Goal: Task Accomplishment & Management: Manage account settings

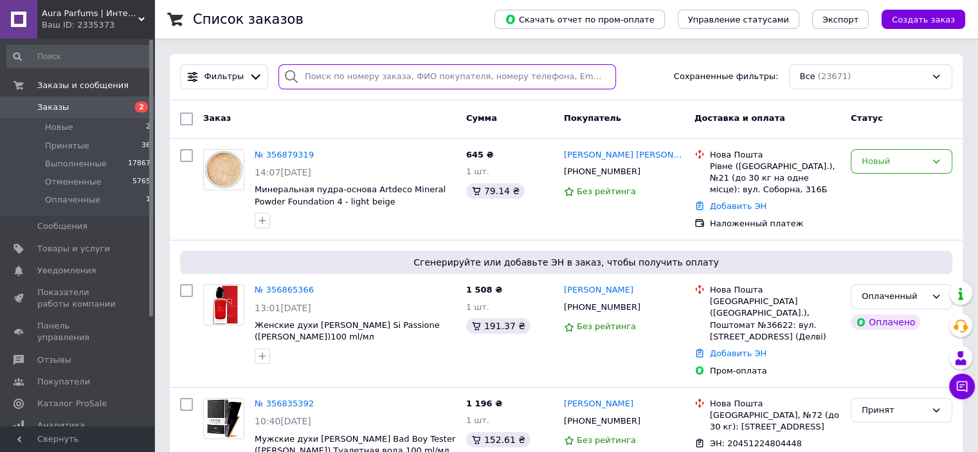
click at [309, 81] on input "search" at bounding box center [447, 76] width 338 height 25
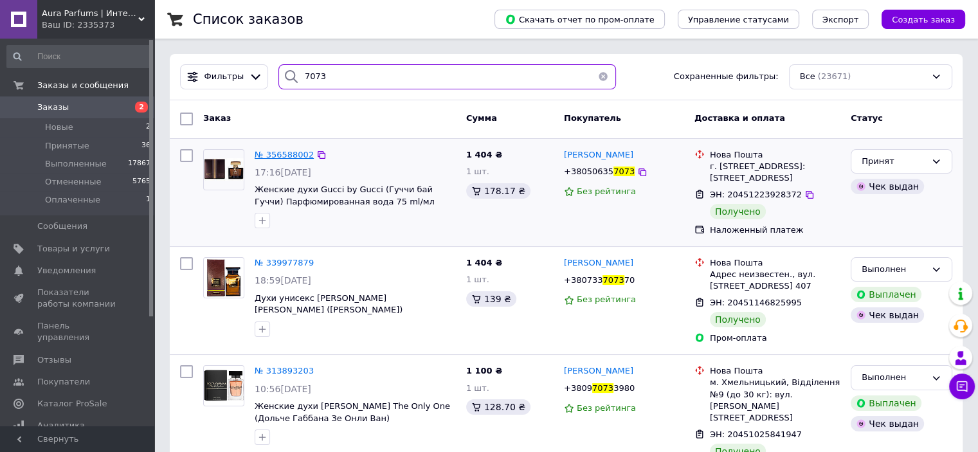
type input "7073"
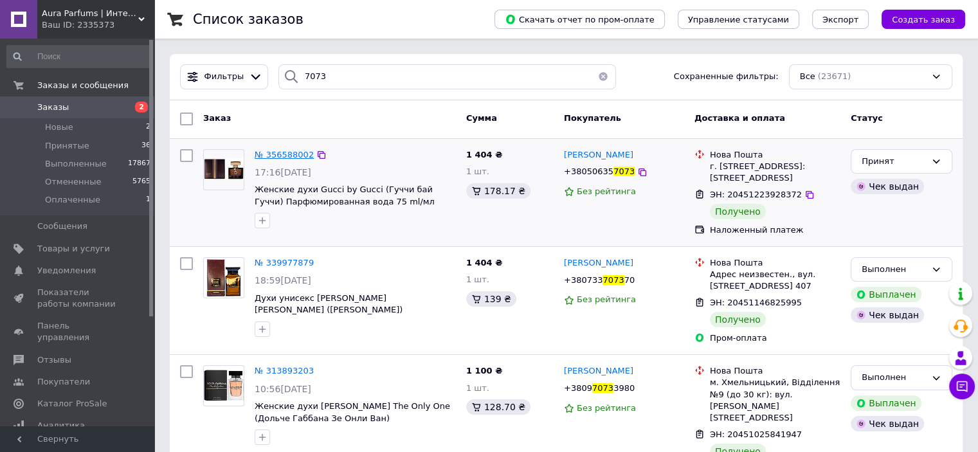
click at [275, 152] on span "№ 356588002" at bounding box center [284, 155] width 59 height 10
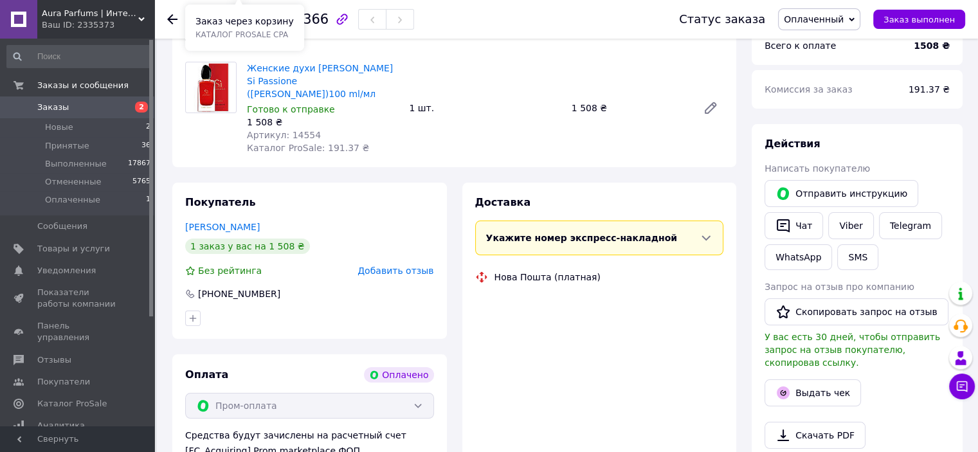
scroll to position [129, 0]
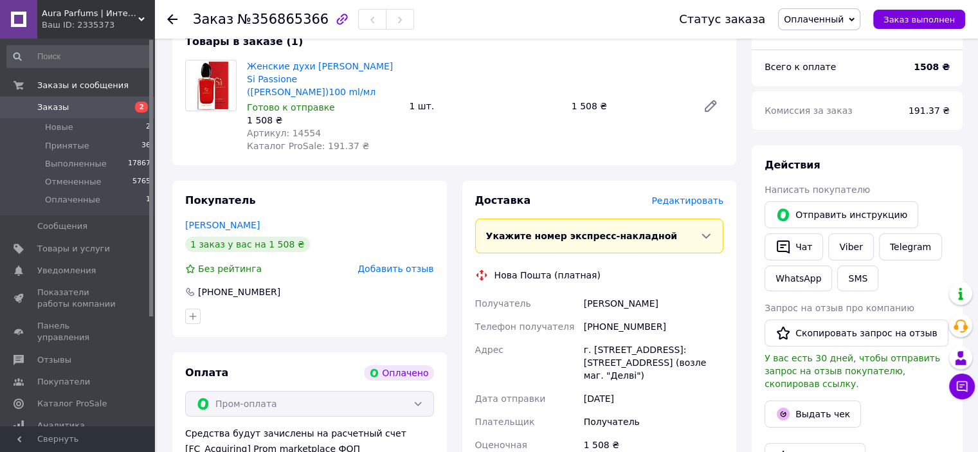
click at [508, 118] on div "Женские духи Giorgio Armani Si Passione (Джорджио Армани)100 ml/мл Готово к отп…" at bounding box center [485, 106] width 487 height 98
copy div "0994370101"
drag, startPoint x: 662, startPoint y: 329, endPoint x: 597, endPoint y: 329, distance: 65.6
click at [599, 331] on div "+380994370101" at bounding box center [653, 326] width 145 height 23
copy div "Получатель Дикань Віталій"
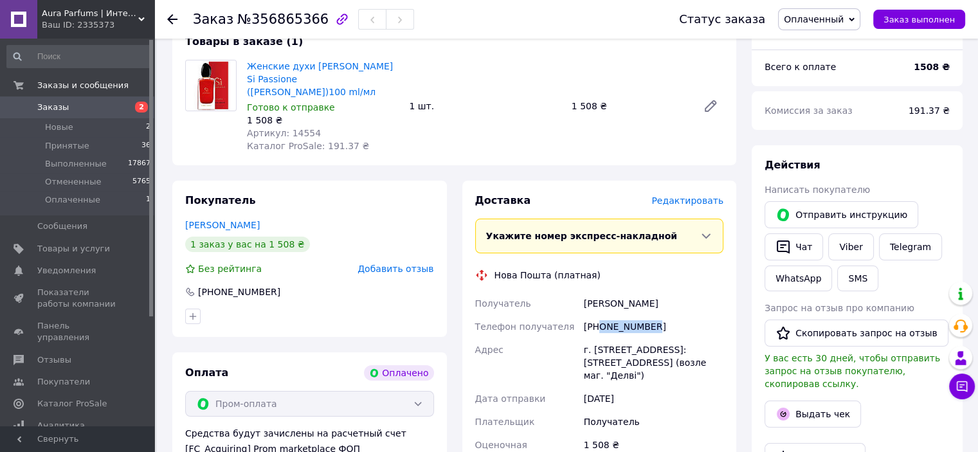
drag, startPoint x: 579, startPoint y: 302, endPoint x: 653, endPoint y: 304, distance: 74.6
click at [653, 304] on div "Получатель Дикань Віталій Телефон получателя +380994370101 Адрес г. Полтава (По…" at bounding box center [600, 380] width 254 height 177
copy div "Полтава"
drag, startPoint x: 625, startPoint y: 349, endPoint x: 592, endPoint y: 352, distance: 33.5
click at [592, 352] on div "г. Полтава (Полтавская обл.), Почтомат №36622: ул. Освитянская, 6 (возле маг. "…" at bounding box center [653, 362] width 145 height 49
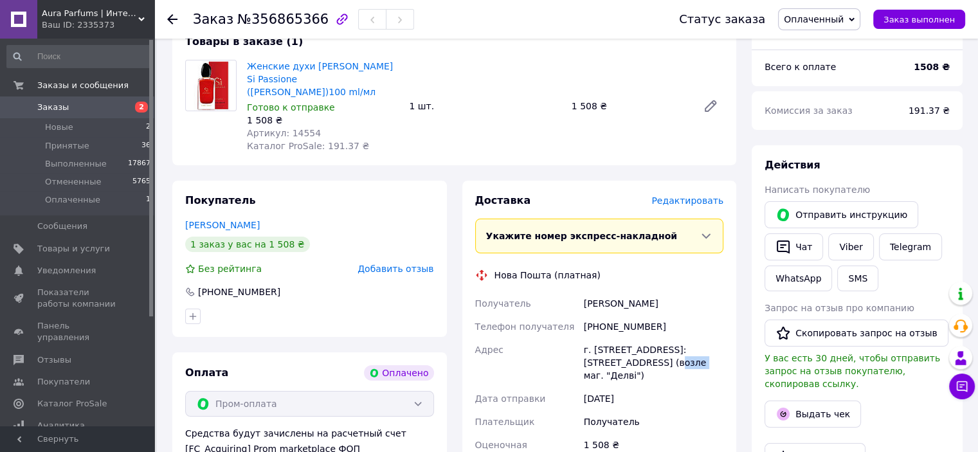
drag, startPoint x: 660, startPoint y: 364, endPoint x: 638, endPoint y: 364, distance: 21.9
click at [638, 364] on div "г. Полтава (Полтавская обл.), Почтомат №36622: ул. Освитянская, 6 (возле маг. "…" at bounding box center [653, 362] width 145 height 49
copy div "36622"
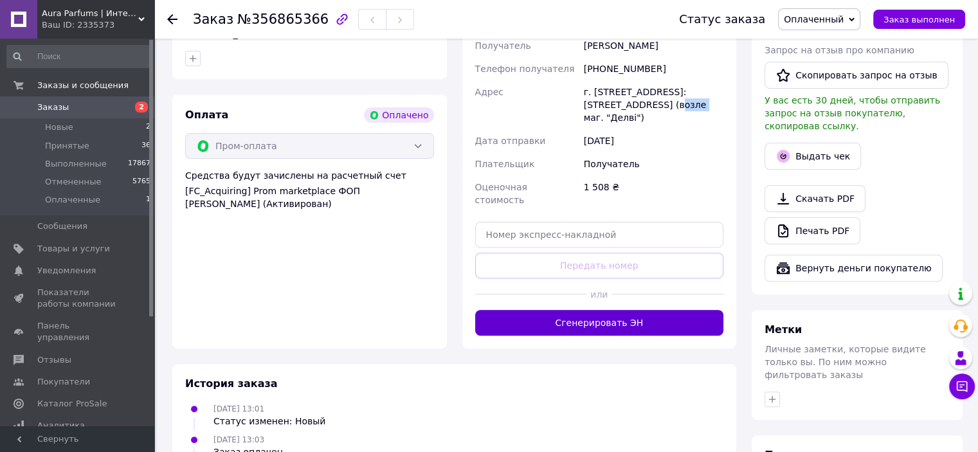
scroll to position [450, 0]
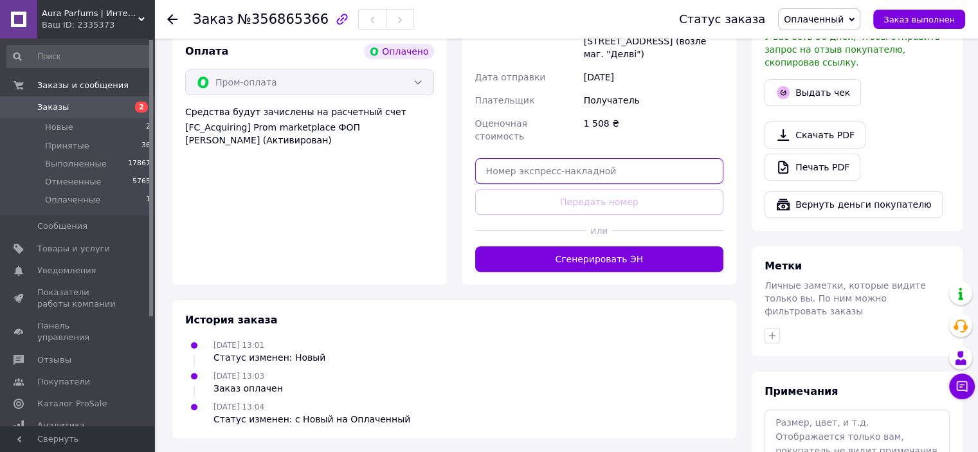
click at [576, 169] on input "text" at bounding box center [599, 171] width 249 height 26
paste input "20451225174659"
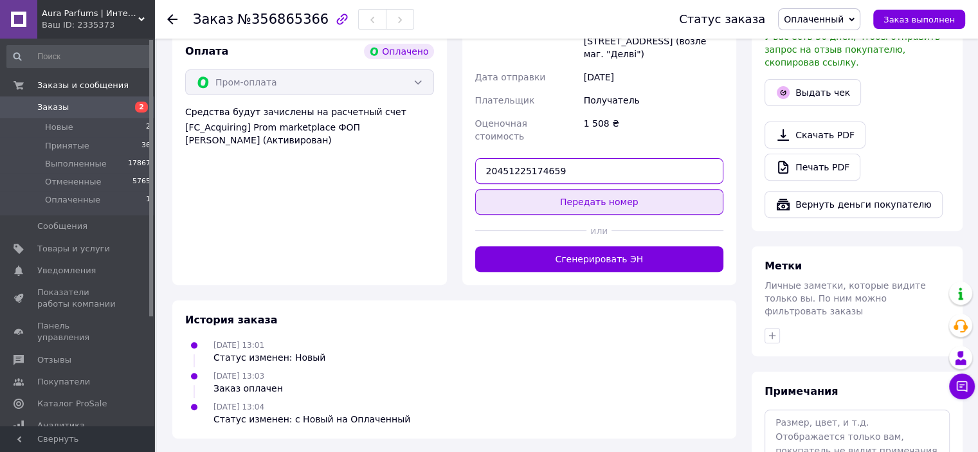
type input "20451225174659"
click at [578, 196] on button "Передать номер" at bounding box center [599, 202] width 249 height 26
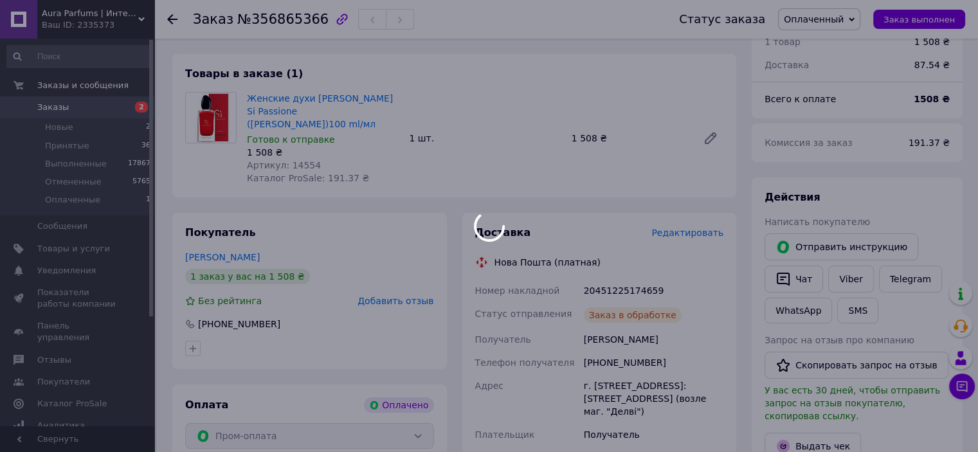
scroll to position [0, 0]
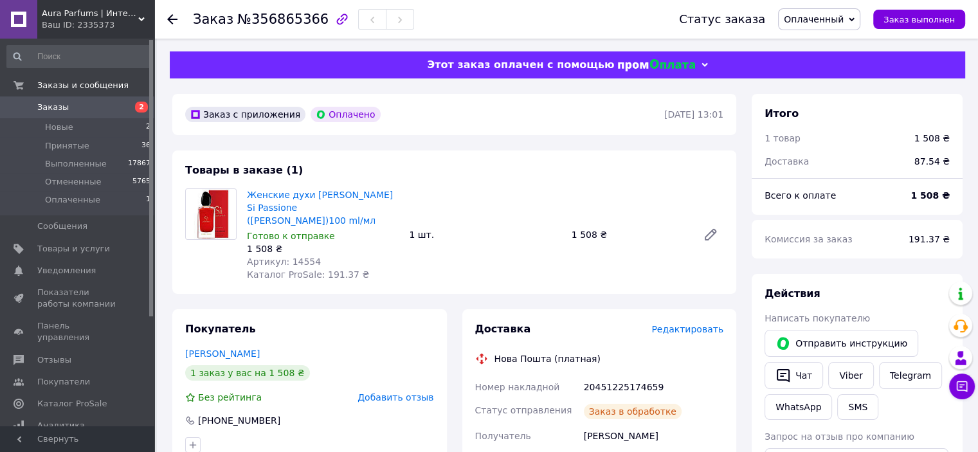
click at [805, 20] on span "Оплаченный" at bounding box center [814, 19] width 60 height 10
click at [803, 43] on li "Принят" at bounding box center [819, 44] width 81 height 19
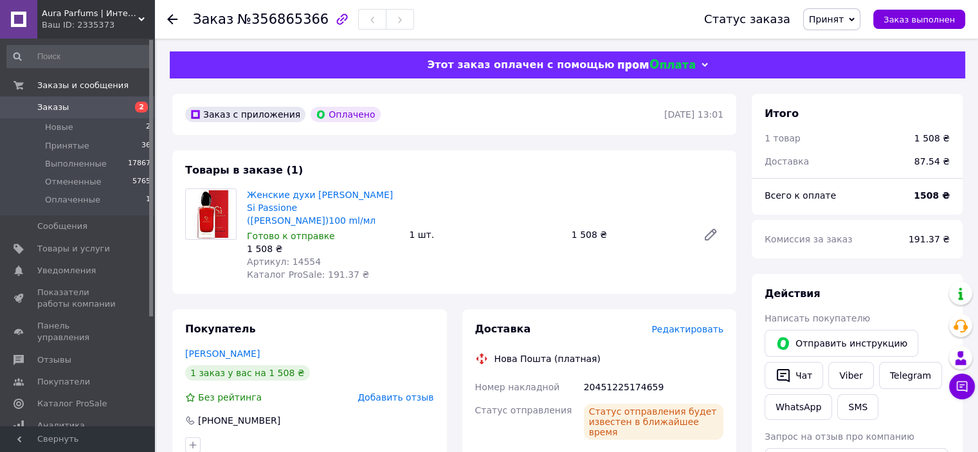
click at [69, 111] on span "Заказы" at bounding box center [78, 108] width 82 height 12
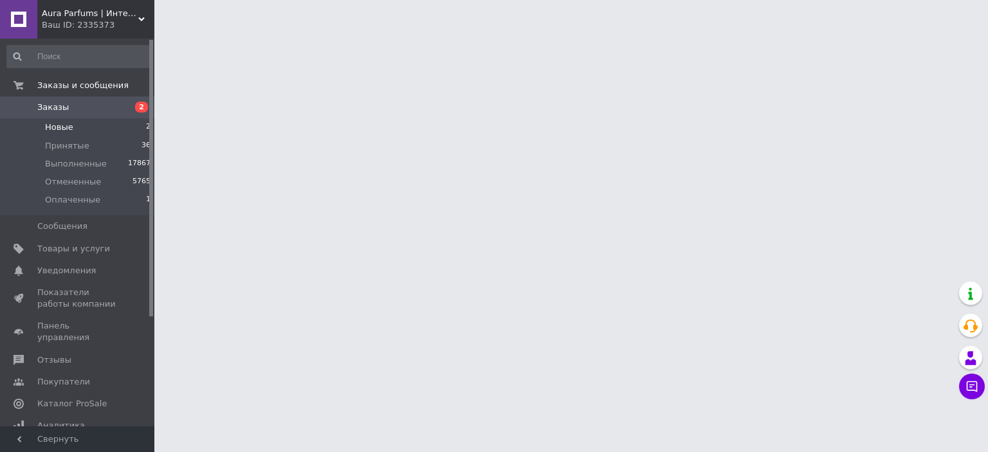
click at [73, 131] on li "Новые 2" at bounding box center [79, 127] width 158 height 18
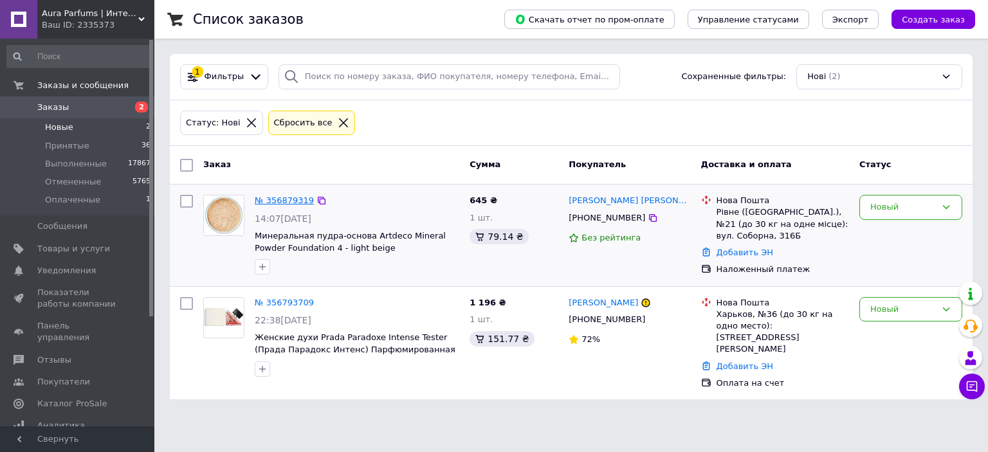
click at [263, 196] on link "№ 356879319" at bounding box center [284, 201] width 59 height 10
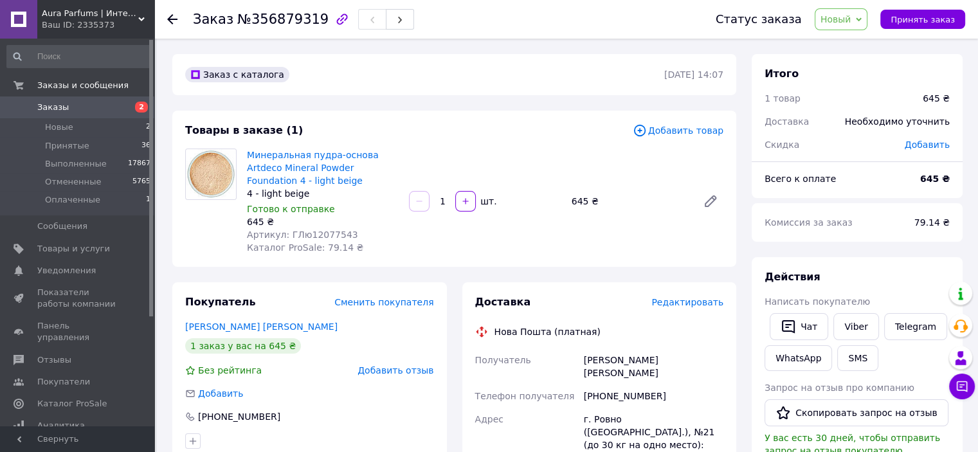
click at [388, 91] on div "Заказ с каталога 12.08.2025 | 14:07" at bounding box center [454, 74] width 564 height 41
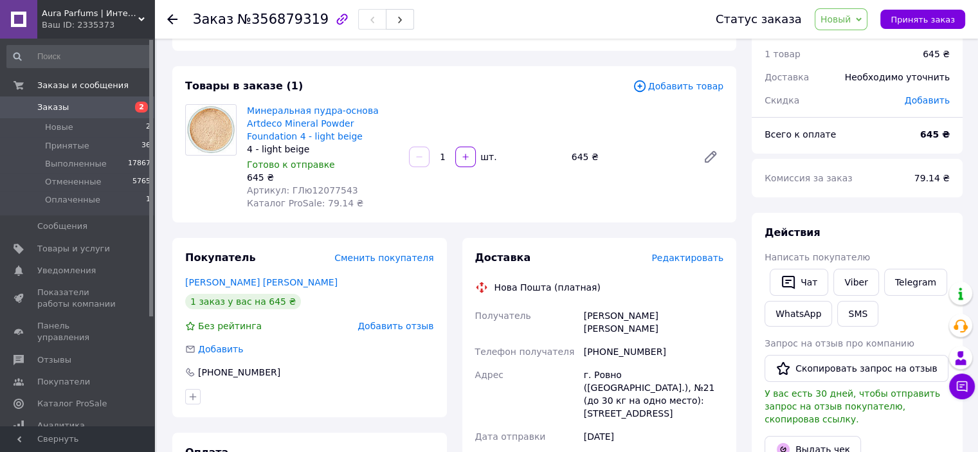
scroll to position [64, 0]
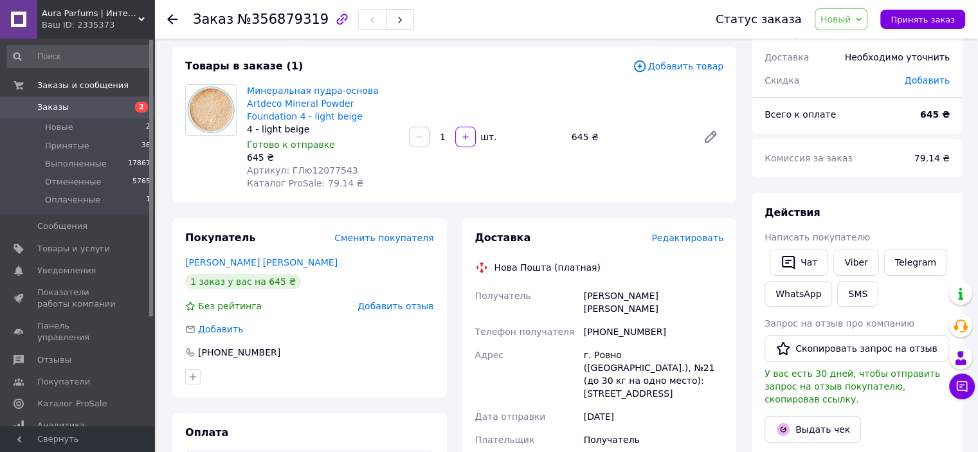
click at [440, 80] on div "Товары в заказе (1) Добавить товар Минеральная пудра-основа Artdeco Mineral Pow…" at bounding box center [454, 124] width 564 height 156
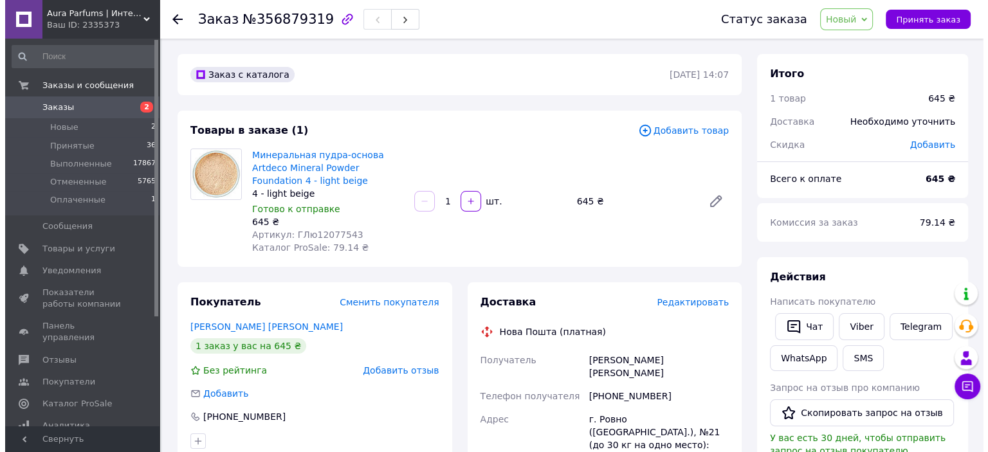
scroll to position [0, 0]
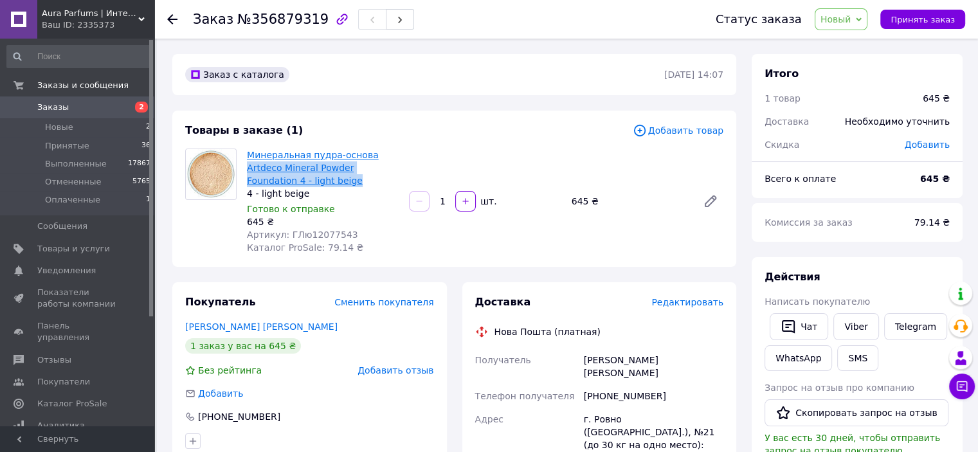
drag, startPoint x: 298, startPoint y: 183, endPoint x: 365, endPoint y: 156, distance: 71.9
click at [365, 156] on span "Минеральная пудра-основа Artdeco Mineral Powder Foundation 4 - light beige" at bounding box center [323, 168] width 152 height 39
copy link "Artdeco Mineral Powder Foundation 4 - light beige"
click at [850, 322] on link "Viber" at bounding box center [855, 326] width 45 height 27
click at [58, 110] on span "Заказы" at bounding box center [53, 108] width 32 height 12
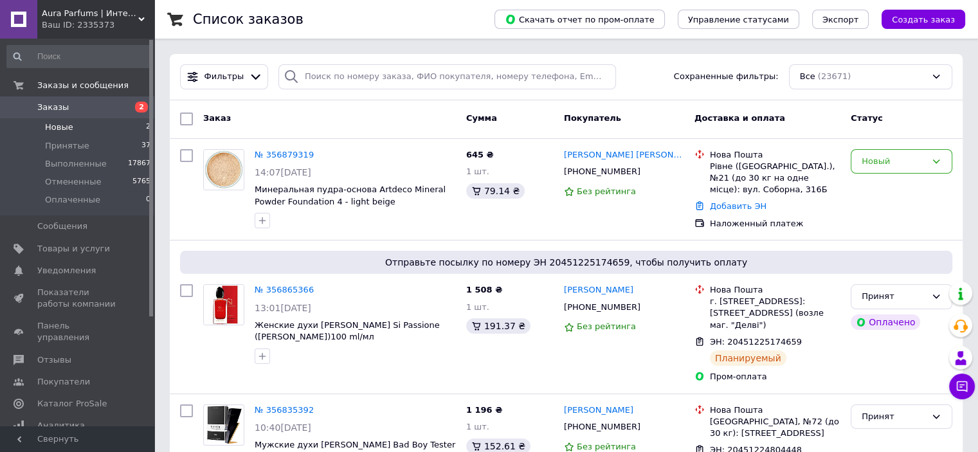
click at [54, 127] on span "Новые" at bounding box center [59, 128] width 28 height 12
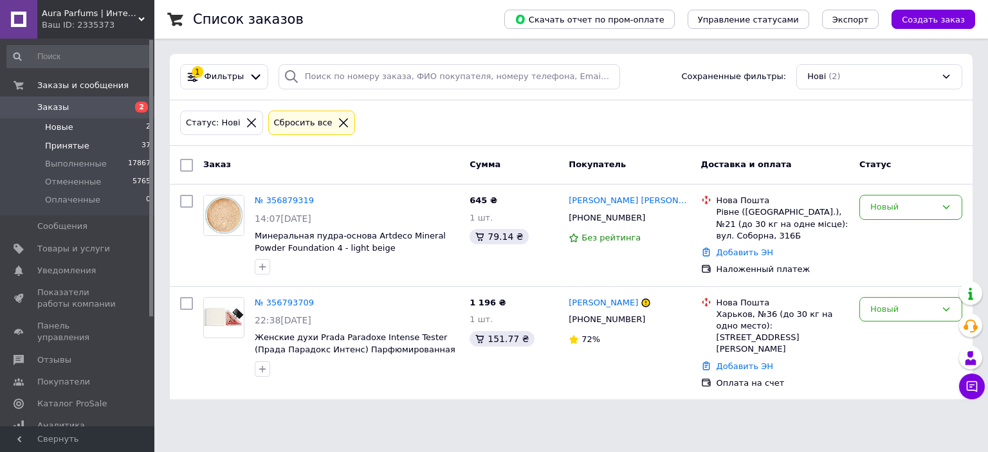
click at [82, 144] on span "Принятые" at bounding box center [67, 146] width 44 height 12
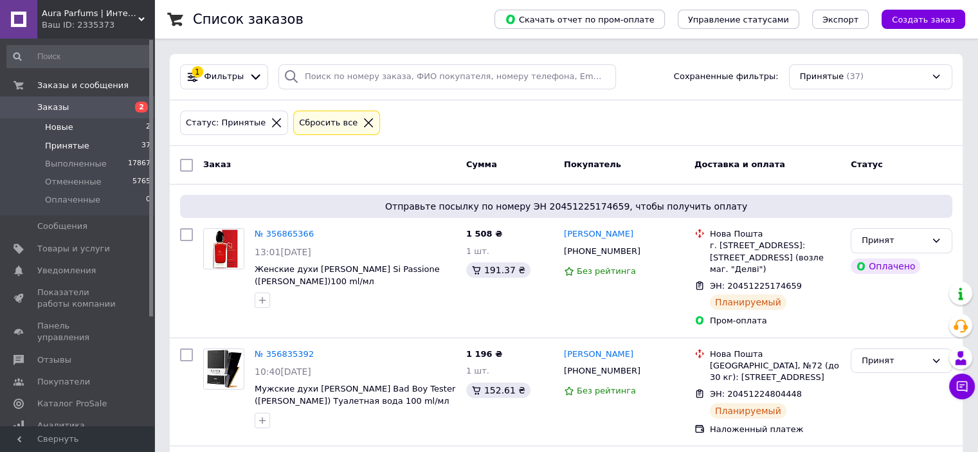
click at [70, 131] on li "Новые 2" at bounding box center [79, 127] width 158 height 18
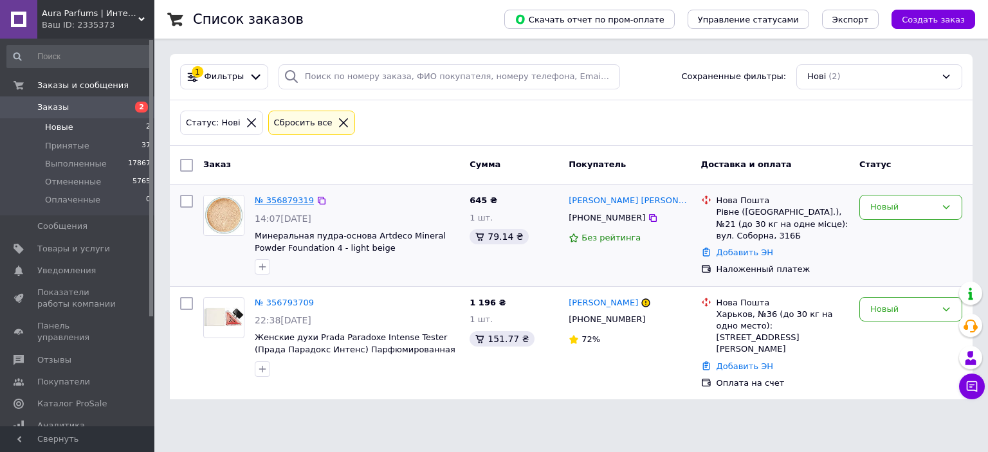
click at [282, 205] on link "№ 356879319" at bounding box center [284, 201] width 59 height 10
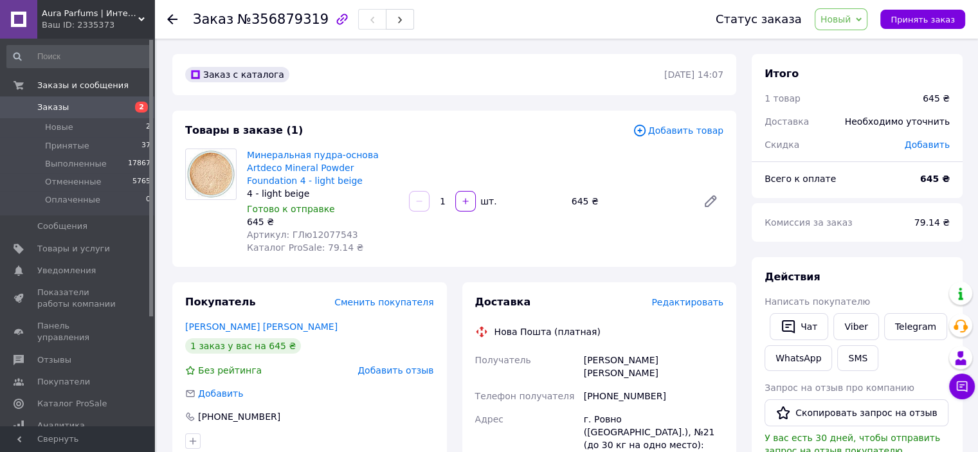
click at [684, 301] on span "Редактировать" at bounding box center [687, 302] width 72 height 10
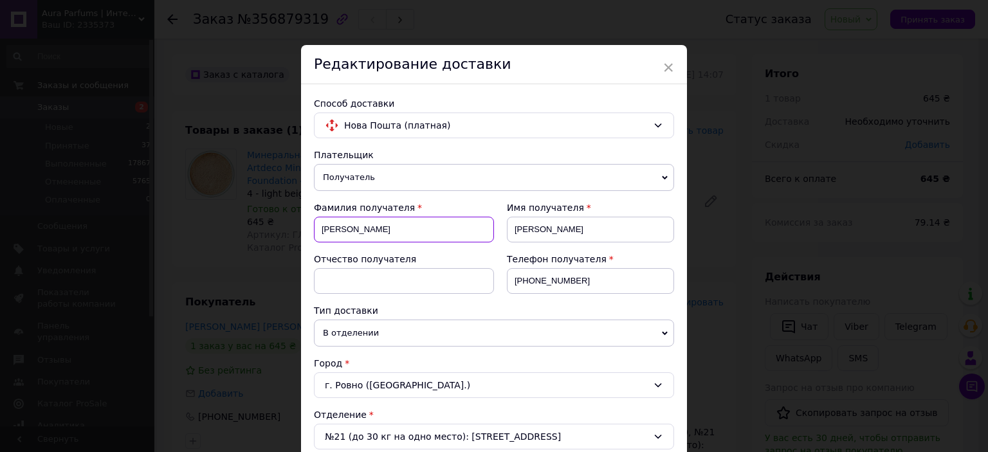
click at [424, 235] on input "Тетяна" at bounding box center [404, 230] width 180 height 26
paste input "обяковськ"
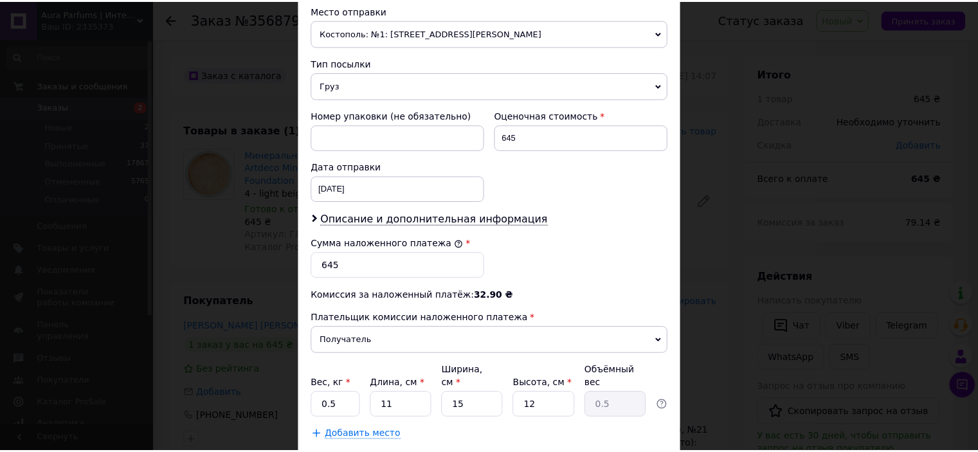
scroll to position [525, 0]
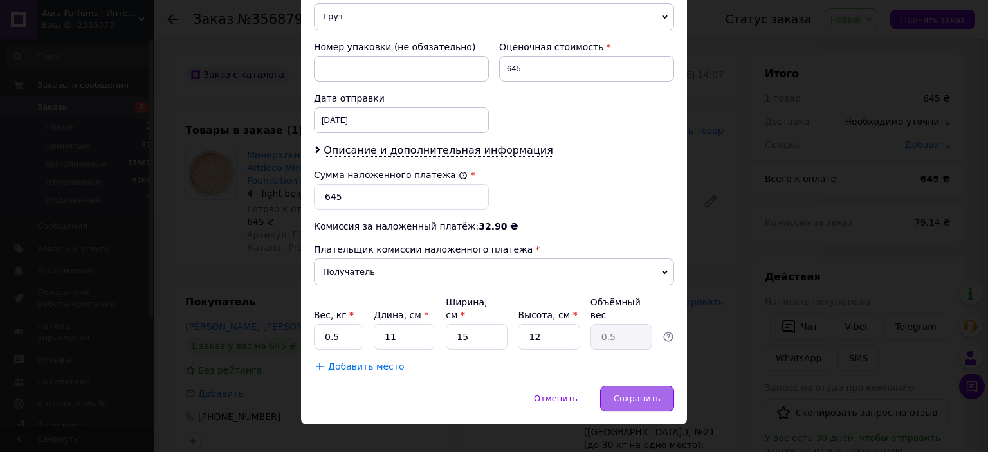
type input "Кобяковська"
click at [627, 394] on span "Сохранить" at bounding box center [637, 399] width 47 height 10
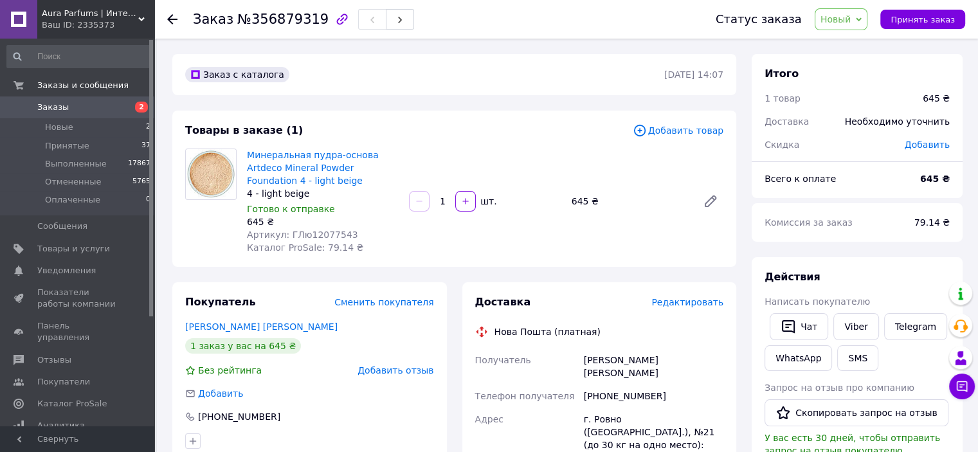
click at [404, 83] on div "Заказ с каталога" at bounding box center [424, 74] width 482 height 21
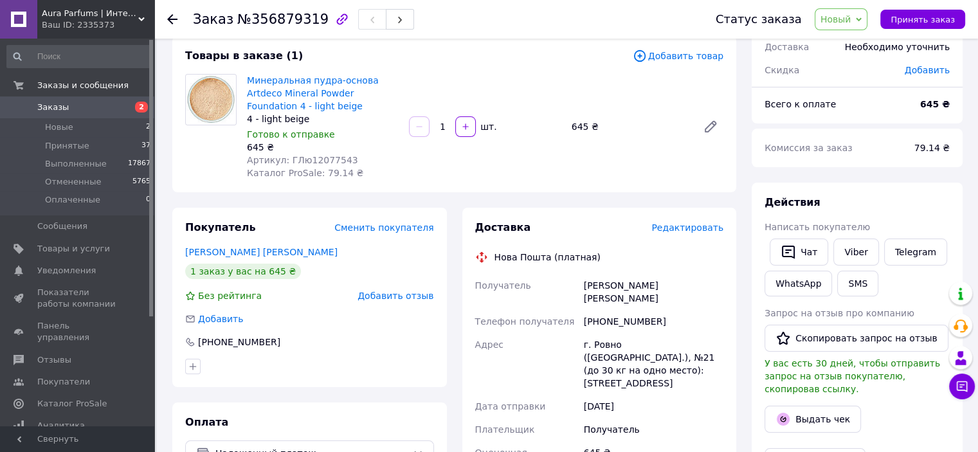
scroll to position [129, 0]
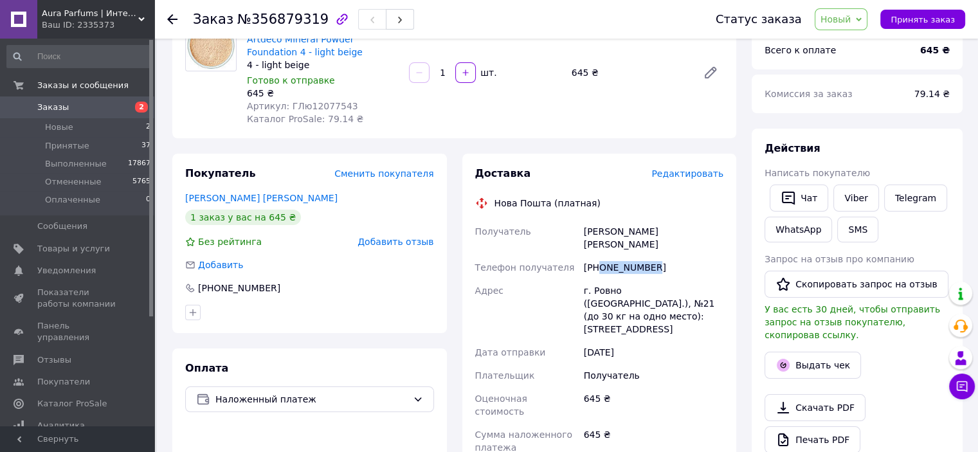
drag, startPoint x: 651, startPoint y: 255, endPoint x: 601, endPoint y: 256, distance: 49.5
click at [601, 256] on div "+380971311951" at bounding box center [653, 267] width 145 height 23
copy div "0971311951"
drag, startPoint x: 560, startPoint y: 233, endPoint x: 672, endPoint y: 231, distance: 111.9
click at [671, 231] on div "Получатель Кобяковська Тетяна Телефон получателя +380971311951 Адрес г. Ровно (…" at bounding box center [600, 388] width 254 height 337
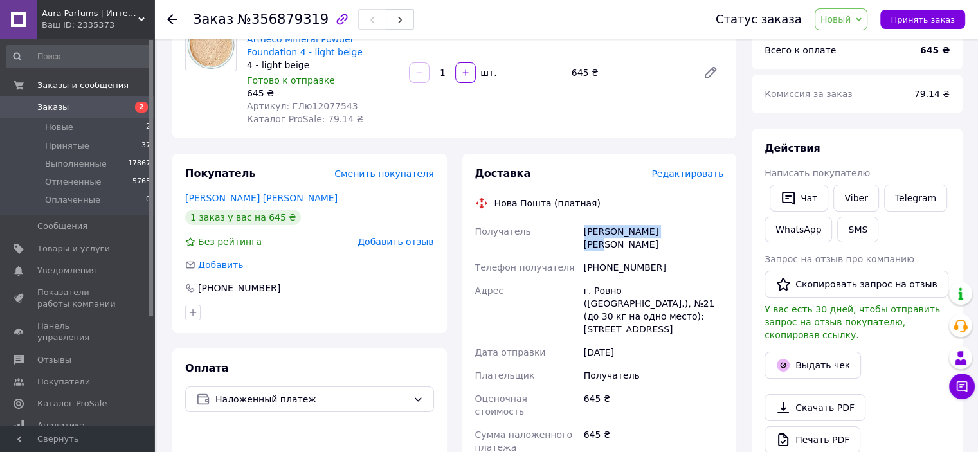
copy div "Получатель Кобяковська Тетяна"
copy div "Ровно"
drag, startPoint x: 617, startPoint y: 277, endPoint x: 594, endPoint y: 278, distance: 23.9
click at [594, 279] on div "г. Ровно (Ровенская обл.), №21 (до 30 кг на одно место): ул. Соборная, 316Б" at bounding box center [653, 310] width 145 height 62
click at [455, 194] on div "Доставка Редактировать Нова Пошта (платная) Получатель Кобяковська Тетяна Телеф…" at bounding box center [600, 424] width 290 height 540
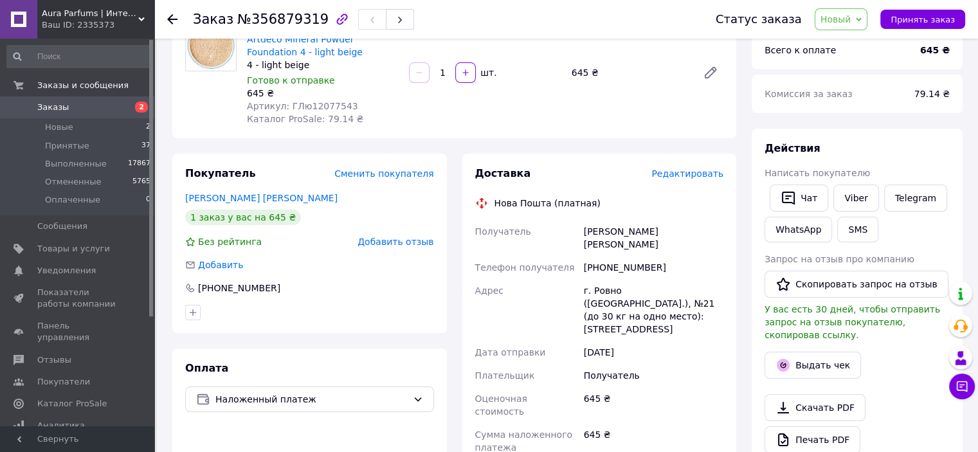
click at [482, 177] on span "Доставка" at bounding box center [503, 173] width 56 height 12
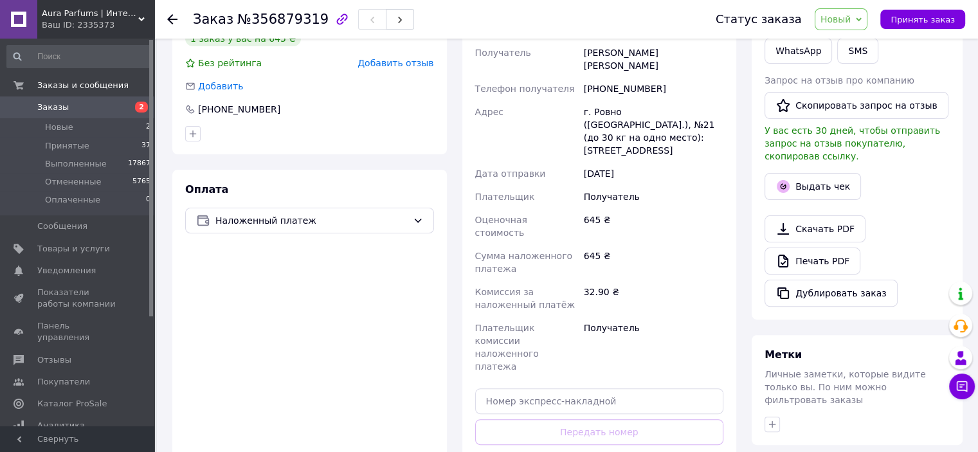
scroll to position [386, 0]
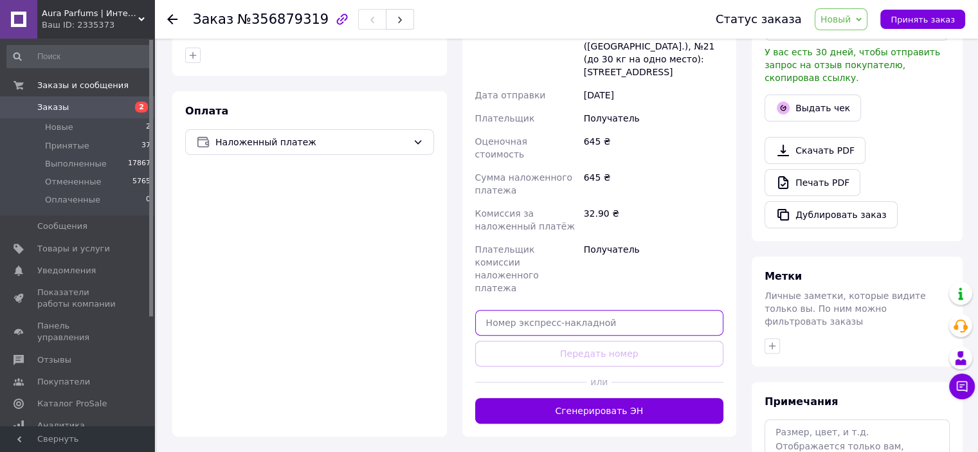
click at [577, 310] on input "text" at bounding box center [599, 323] width 249 height 26
paste input "20451225203041"
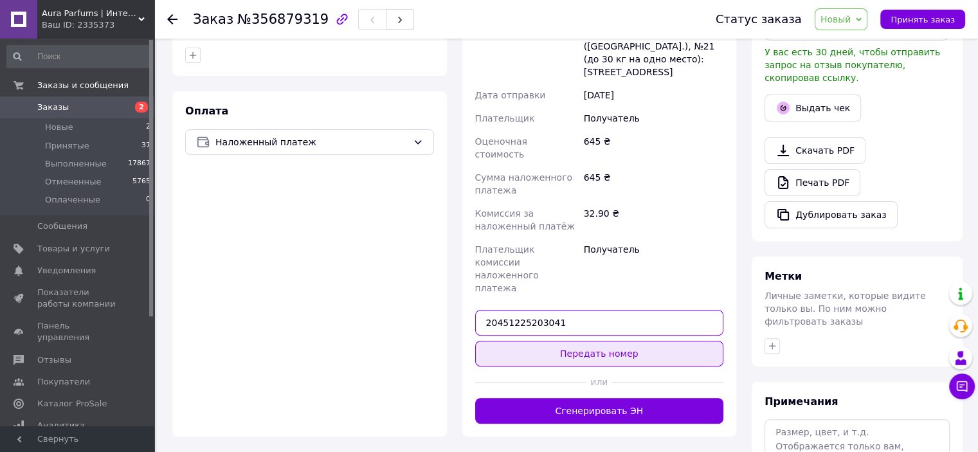
type input "20451225203041"
click at [581, 341] on button "Передать номер" at bounding box center [599, 354] width 249 height 26
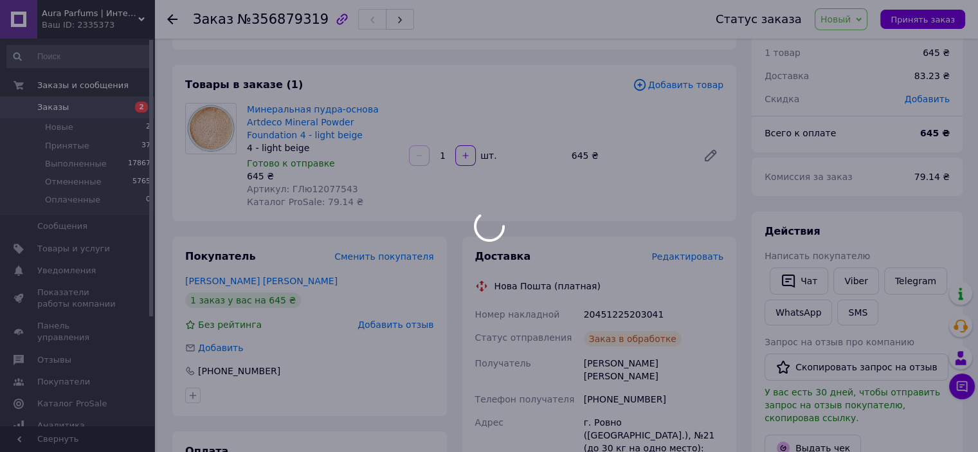
scroll to position [0, 0]
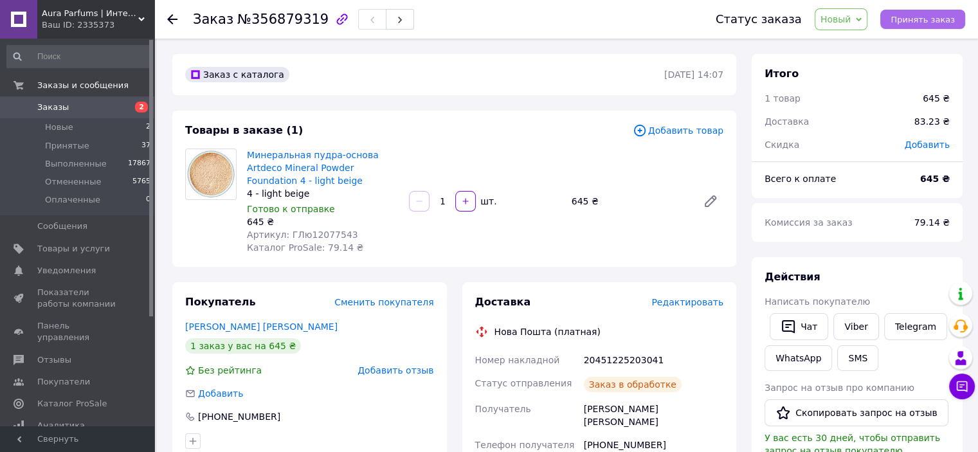
click at [905, 20] on span "Принять заказ" at bounding box center [923, 20] width 64 height 10
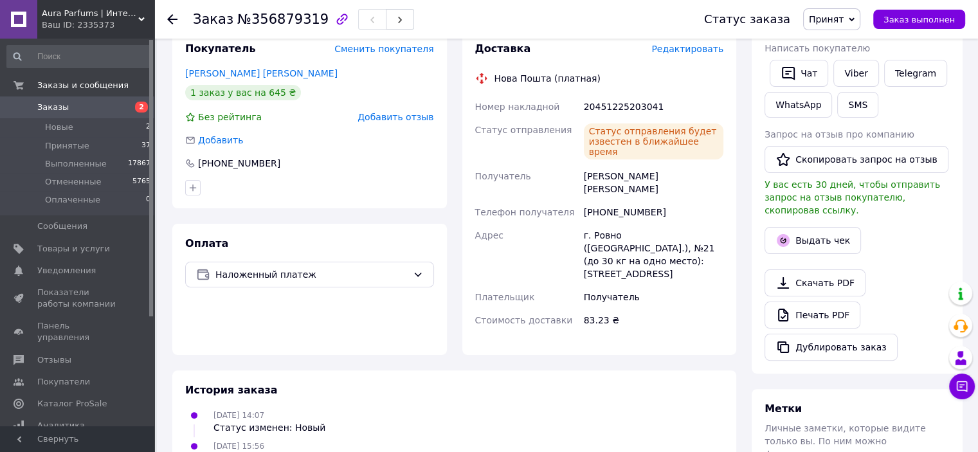
scroll to position [257, 0]
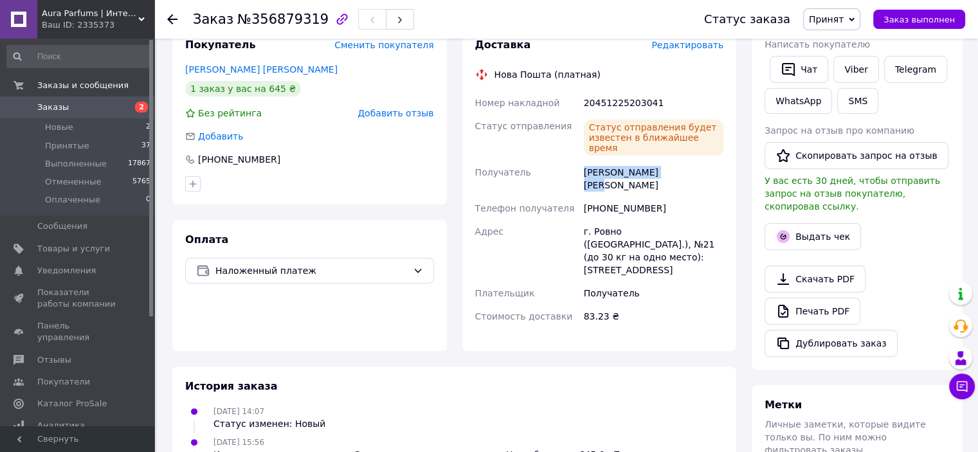
drag, startPoint x: 677, startPoint y: 165, endPoint x: 714, endPoint y: 163, distance: 37.3
click at [715, 163] on div "Номер накладной 20451225203041 Статус отправления Статус отправления будет изве…" at bounding box center [600, 209] width 254 height 237
copy div "Получатель Кобяковська Тетяна"
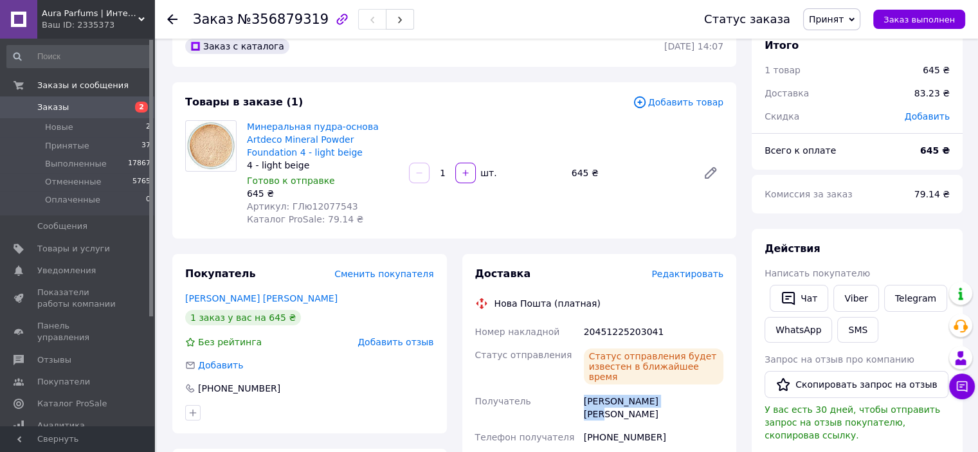
scroll to position [0, 0]
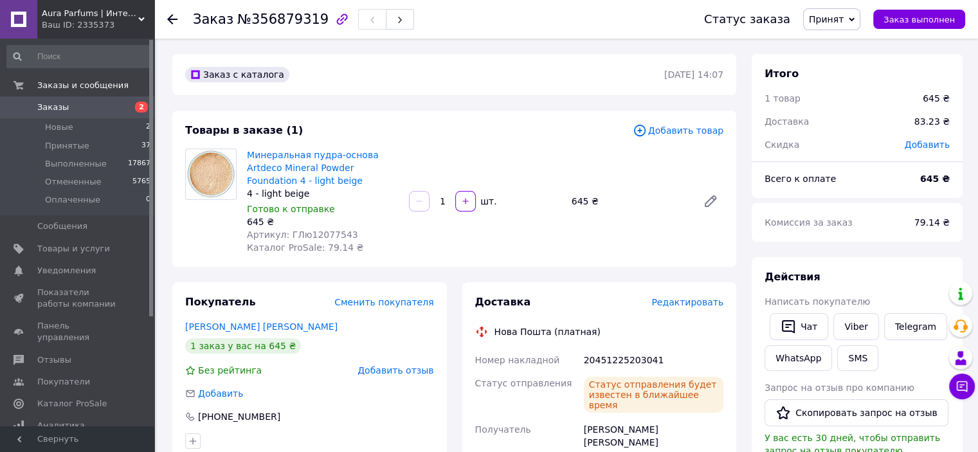
click at [98, 107] on span "Заказы" at bounding box center [78, 108] width 82 height 12
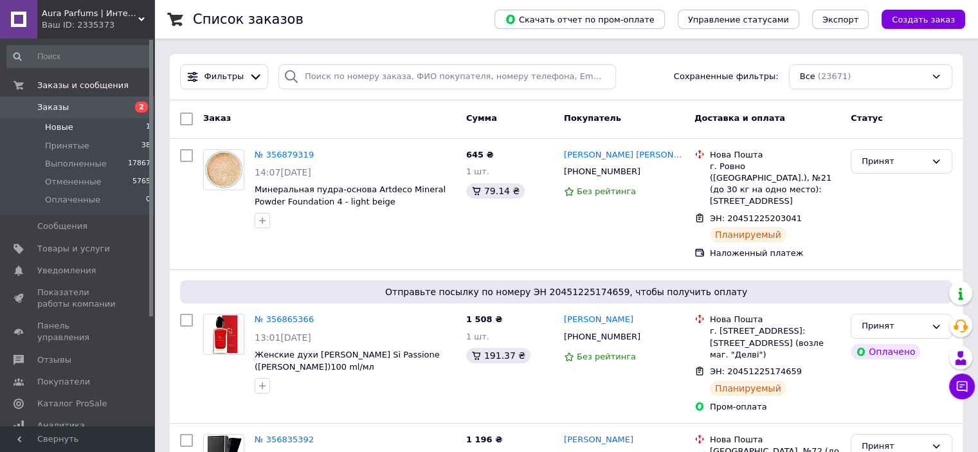
click at [73, 125] on li "Новые 1" at bounding box center [79, 127] width 158 height 18
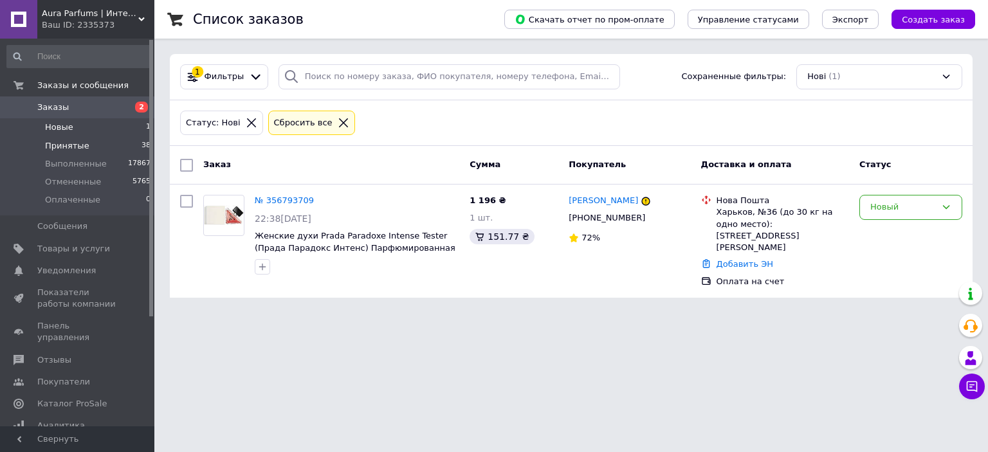
click at [73, 143] on span "Принятые" at bounding box center [67, 146] width 44 height 12
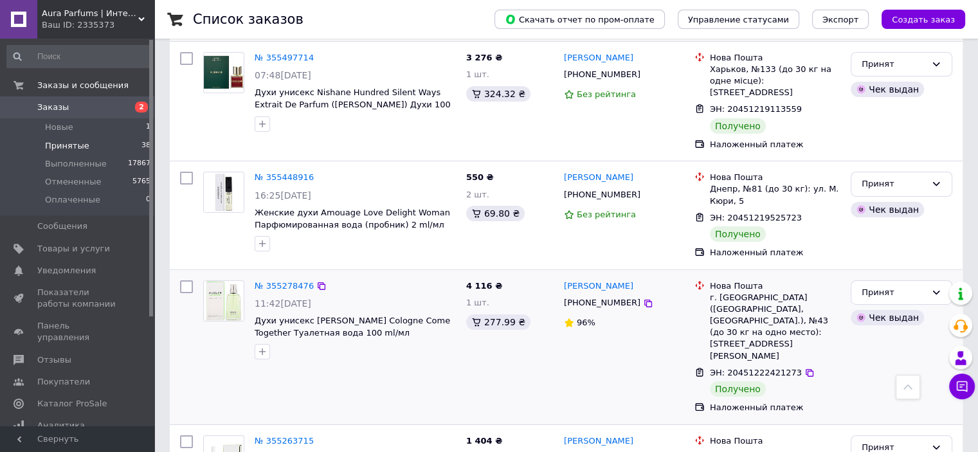
scroll to position [4351, 0]
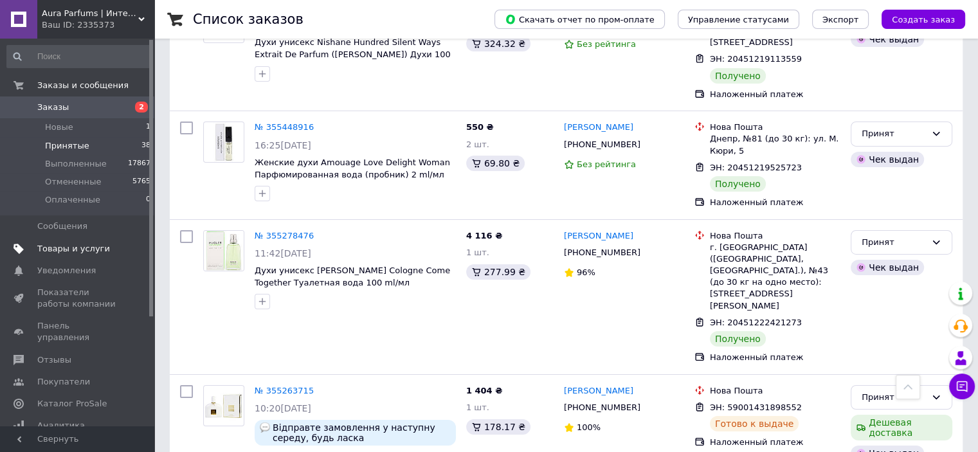
click at [89, 244] on span "Товары и услуги" at bounding box center [73, 249] width 73 height 12
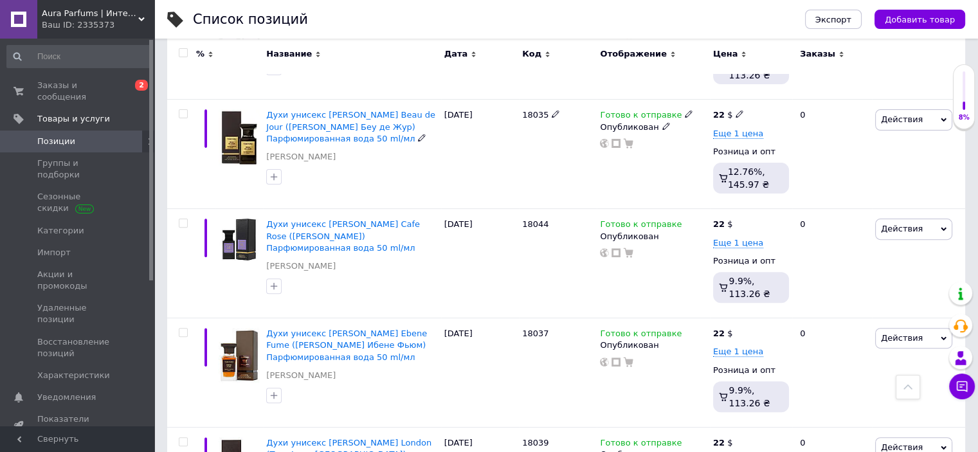
scroll to position [579, 0]
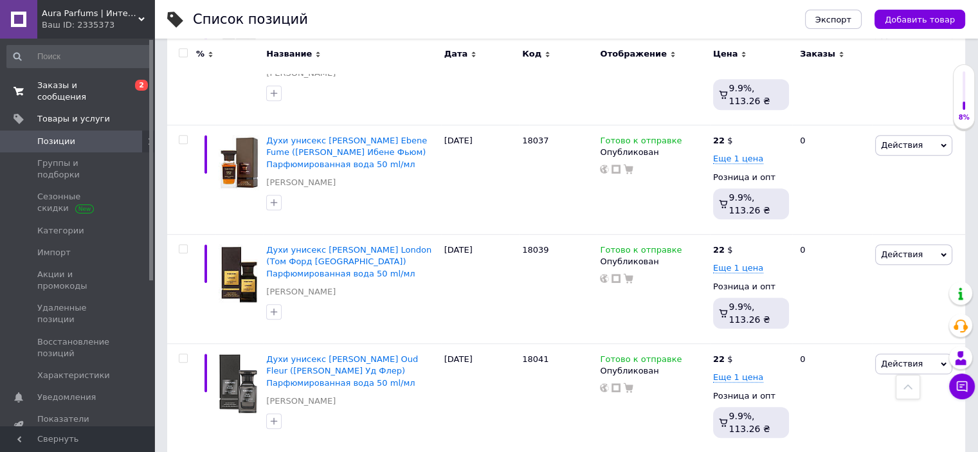
click at [92, 84] on span "Заказы и сообщения" at bounding box center [78, 91] width 82 height 23
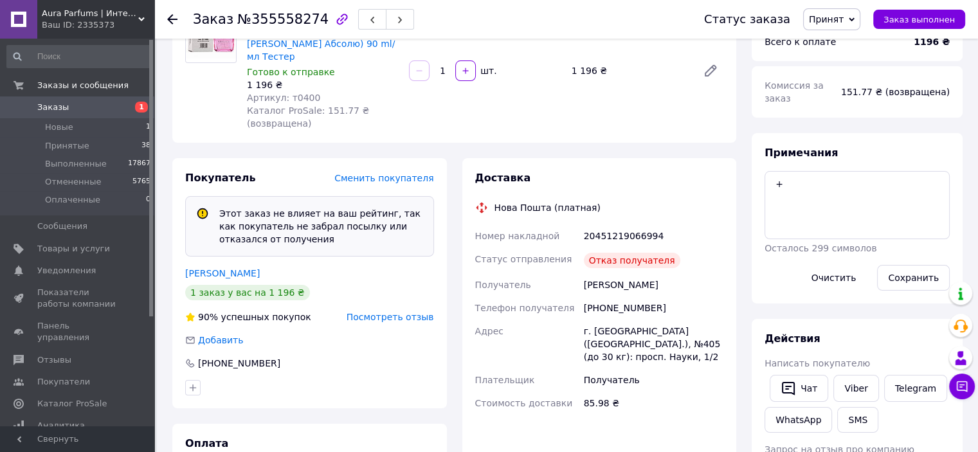
scroll to position [86, 0]
